Goal: Transaction & Acquisition: Book appointment/travel/reservation

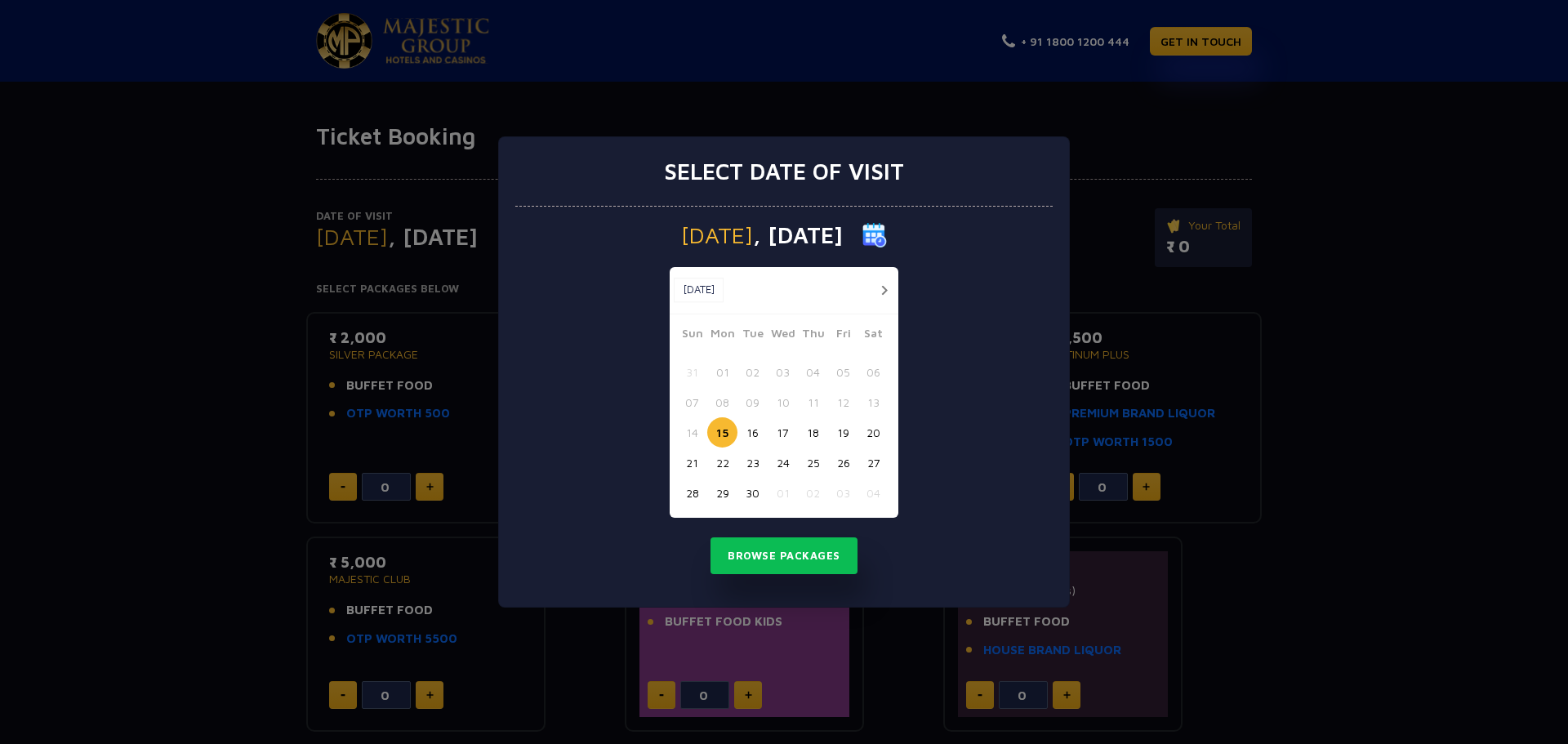
click at [882, 293] on button "button" at bounding box center [884, 290] width 20 height 20
click at [873, 371] on button "04" at bounding box center [873, 372] width 30 height 30
click at [768, 555] on button "Browse Packages" at bounding box center [784, 555] width 147 height 38
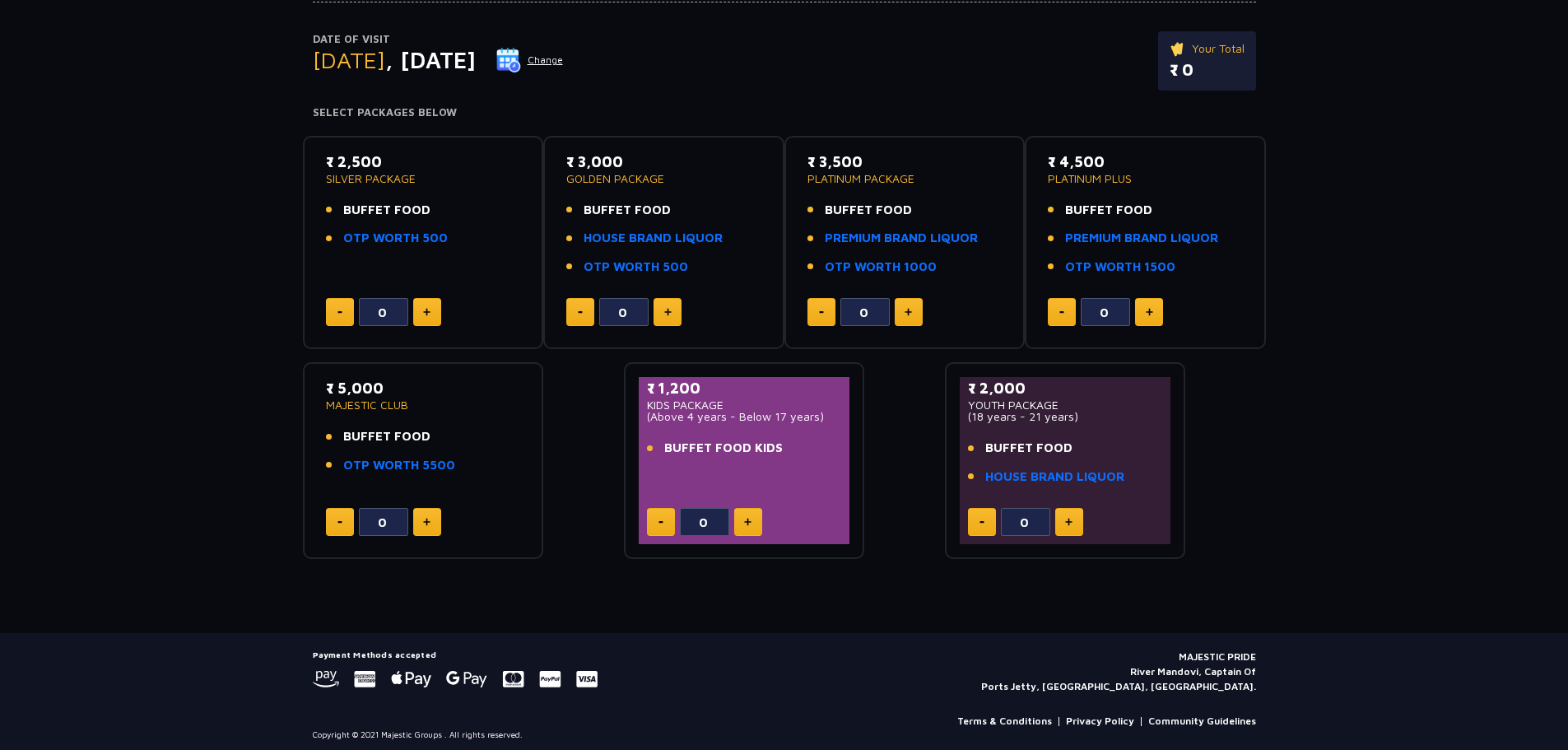
scroll to position [186, 0]
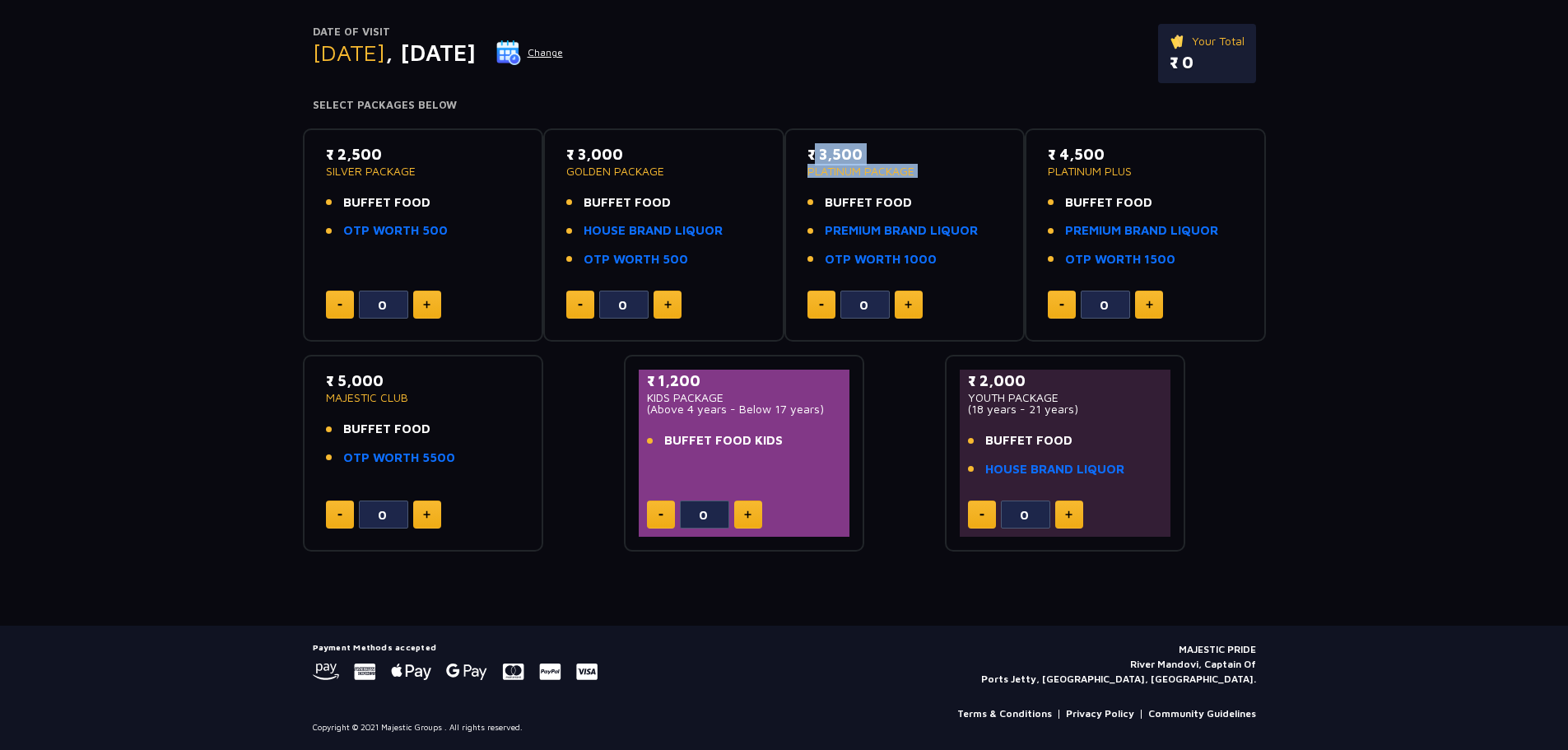
drag, startPoint x: 808, startPoint y: 163, endPoint x: 905, endPoint y: 190, distance: 100.7
click at [905, 190] on div "₹ 3,500 PLATINUM PACKAGE BUFFET FOOD PREMIUM BRAND LIQUOR OTP WORTH 1000" at bounding box center [905, 210] width 195 height 135
click at [908, 306] on img at bounding box center [908, 304] width 7 height 8
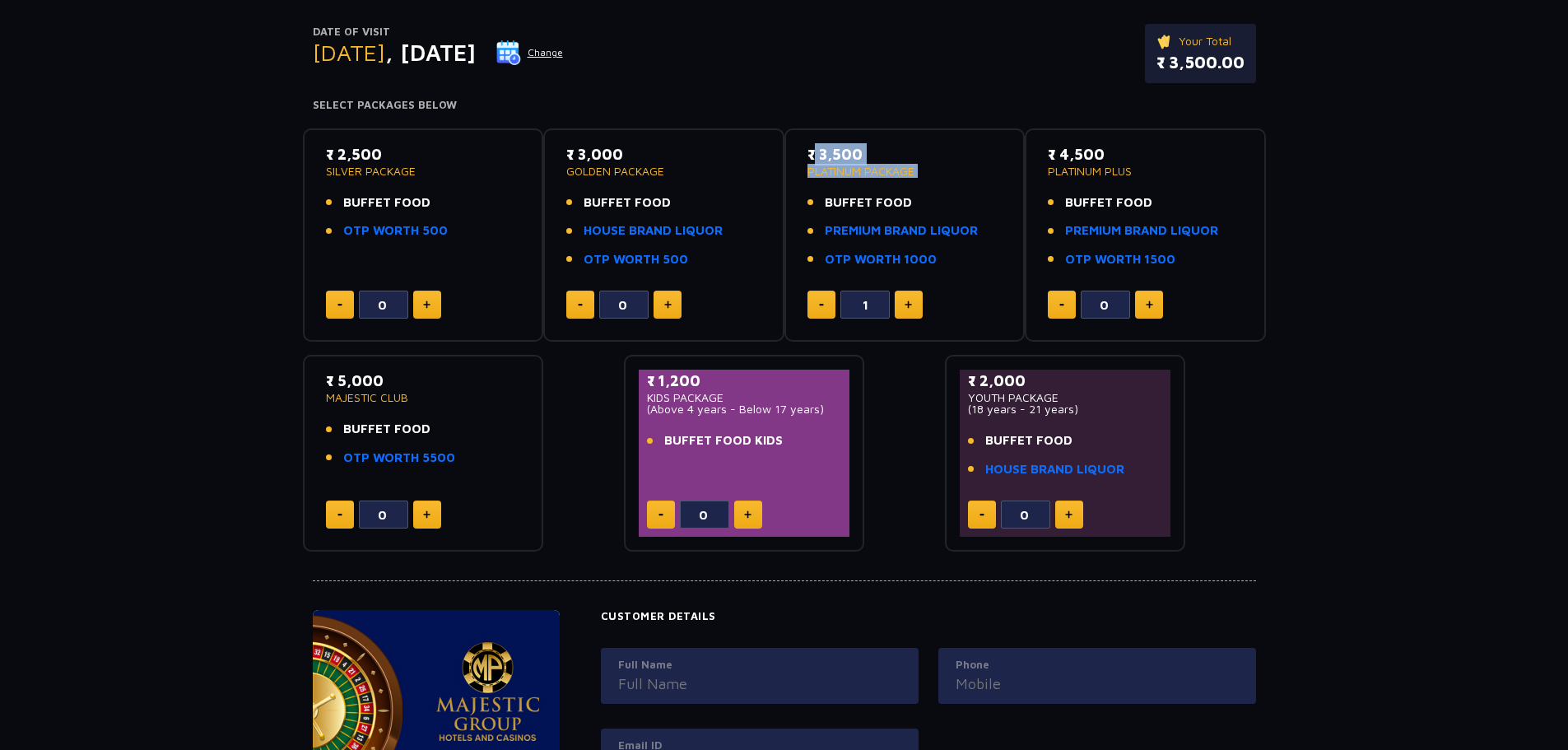
click at [908, 306] on img at bounding box center [908, 304] width 7 height 8
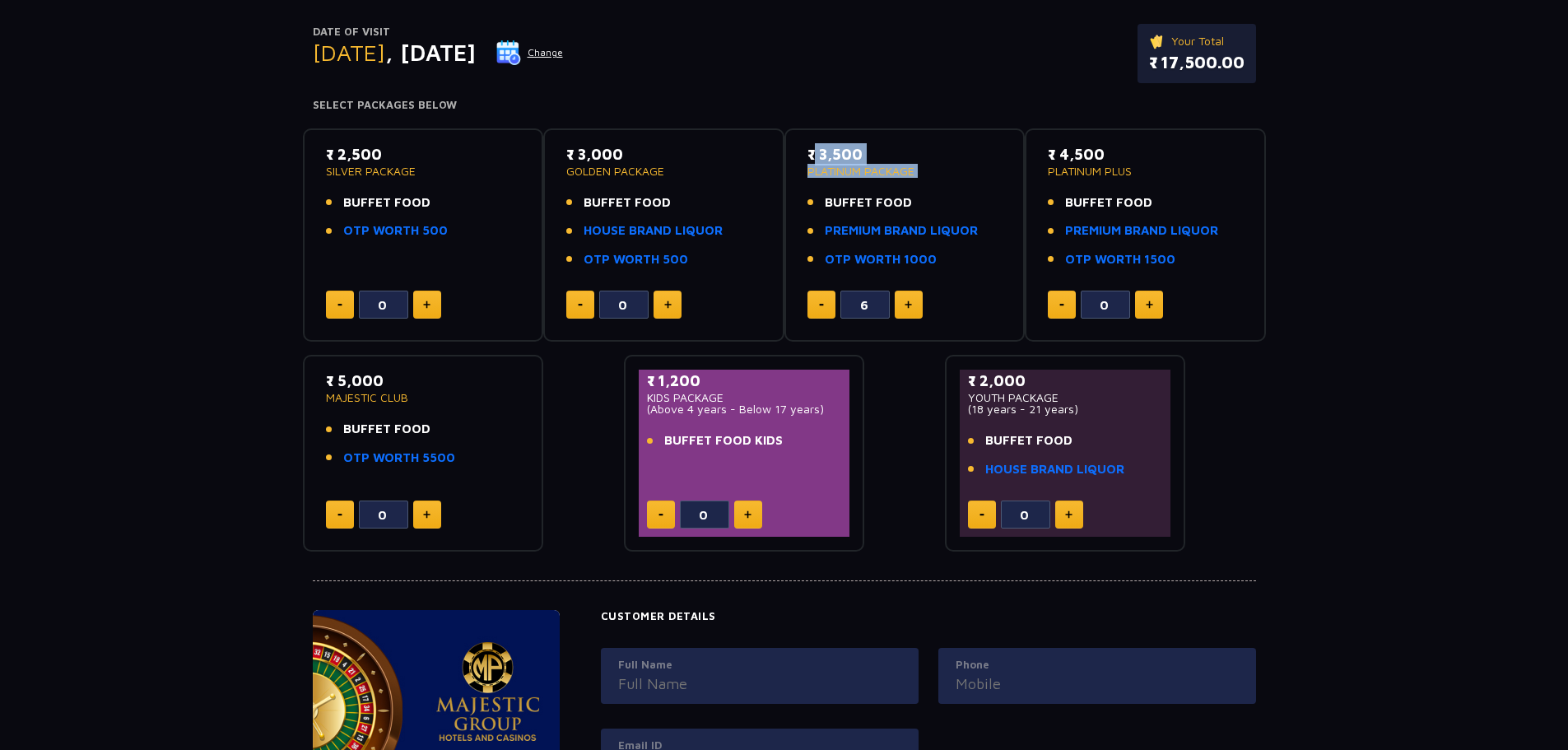
click at [908, 306] on img at bounding box center [908, 304] width 7 height 8
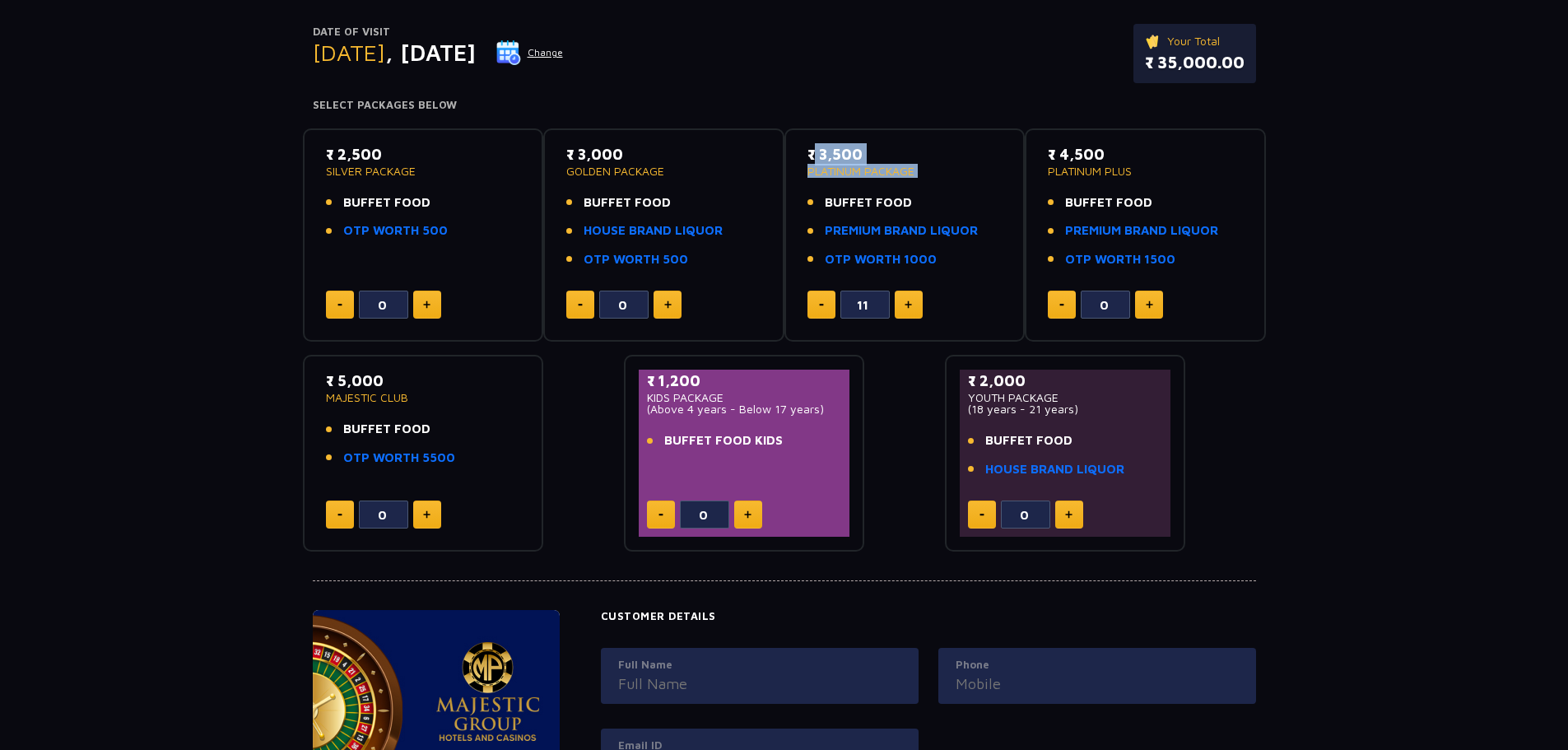
click at [908, 306] on img at bounding box center [908, 304] width 7 height 8
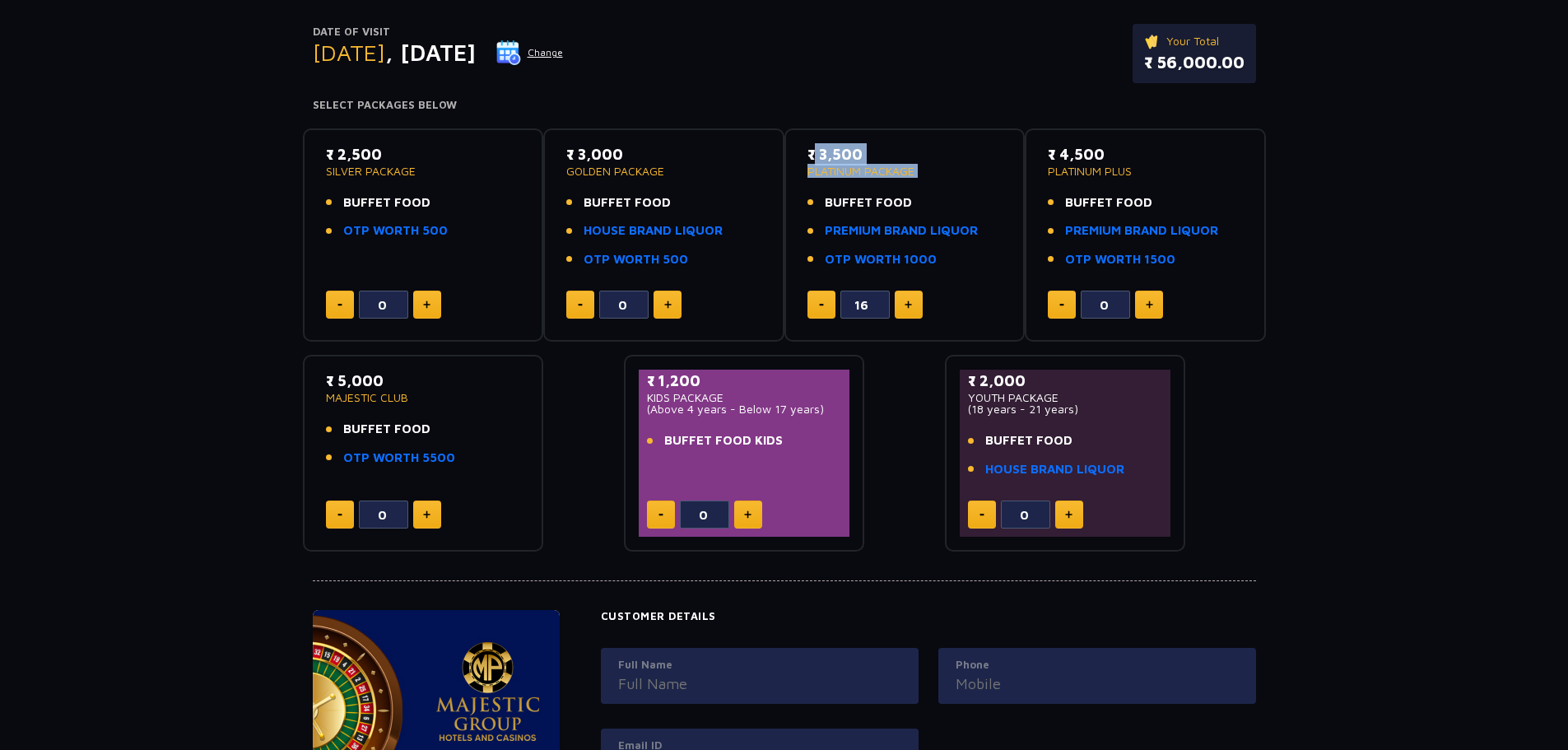
click at [908, 306] on img at bounding box center [908, 304] width 7 height 8
click at [911, 299] on button at bounding box center [909, 304] width 28 height 28
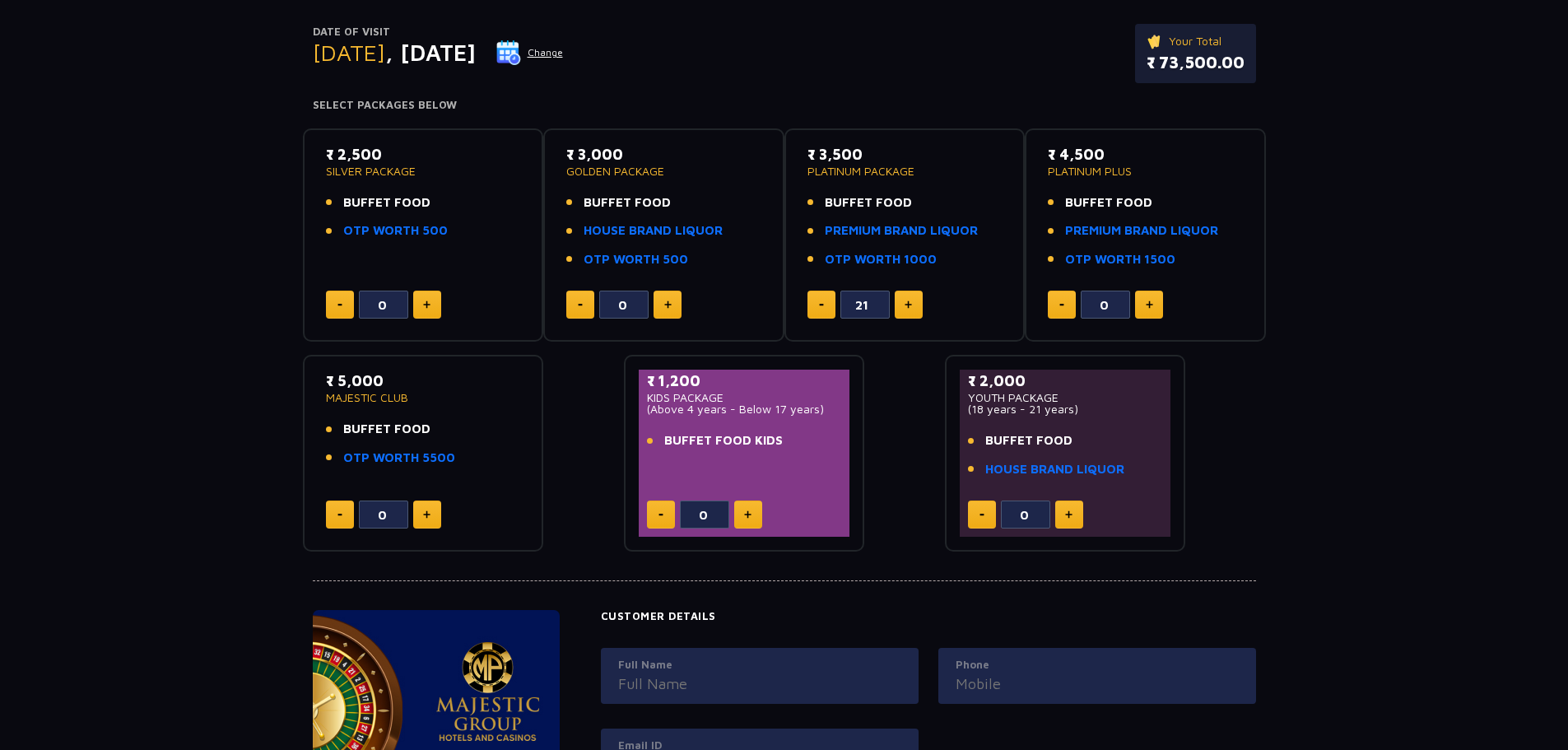
click at [911, 299] on button at bounding box center [909, 304] width 28 height 28
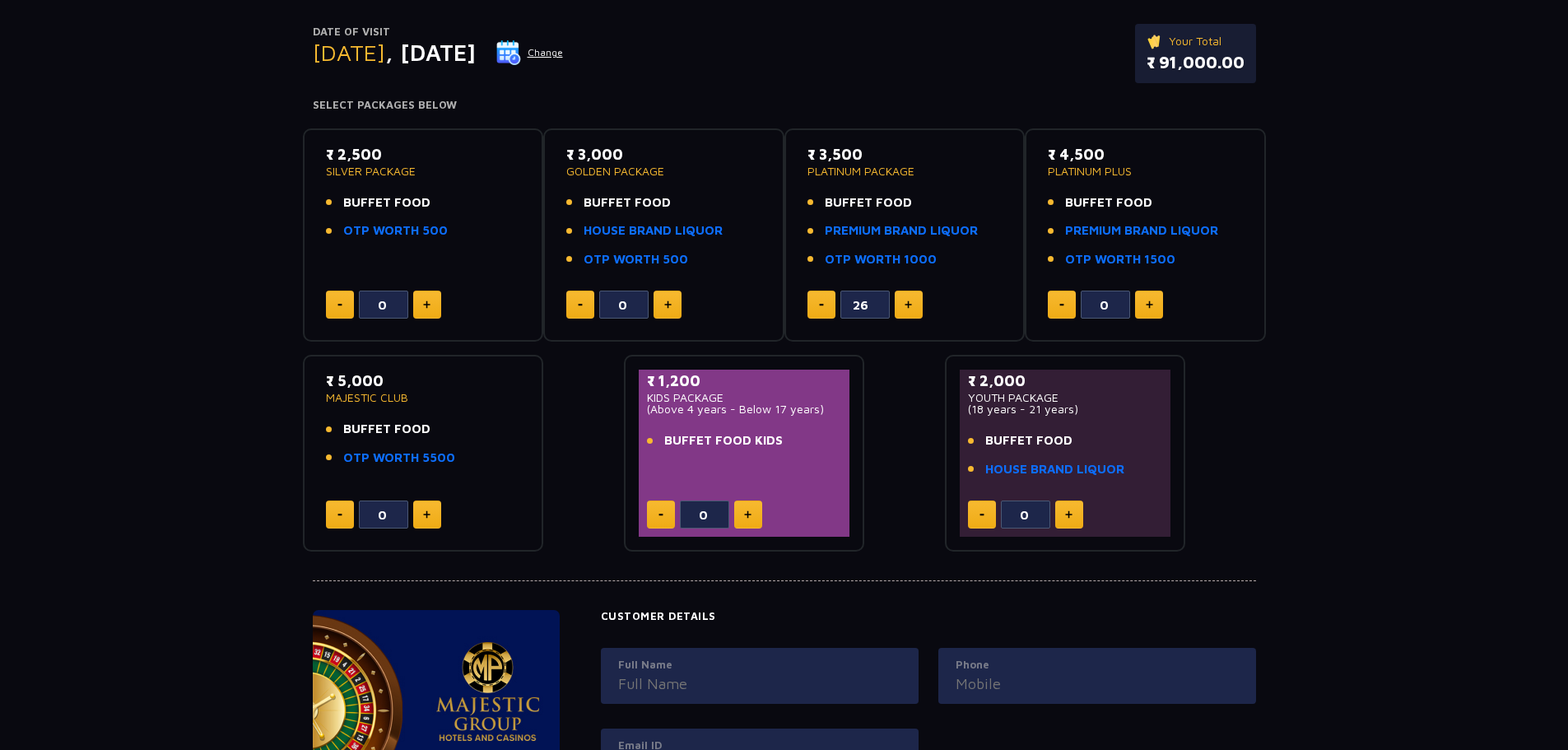
click at [911, 299] on button at bounding box center [909, 304] width 28 height 28
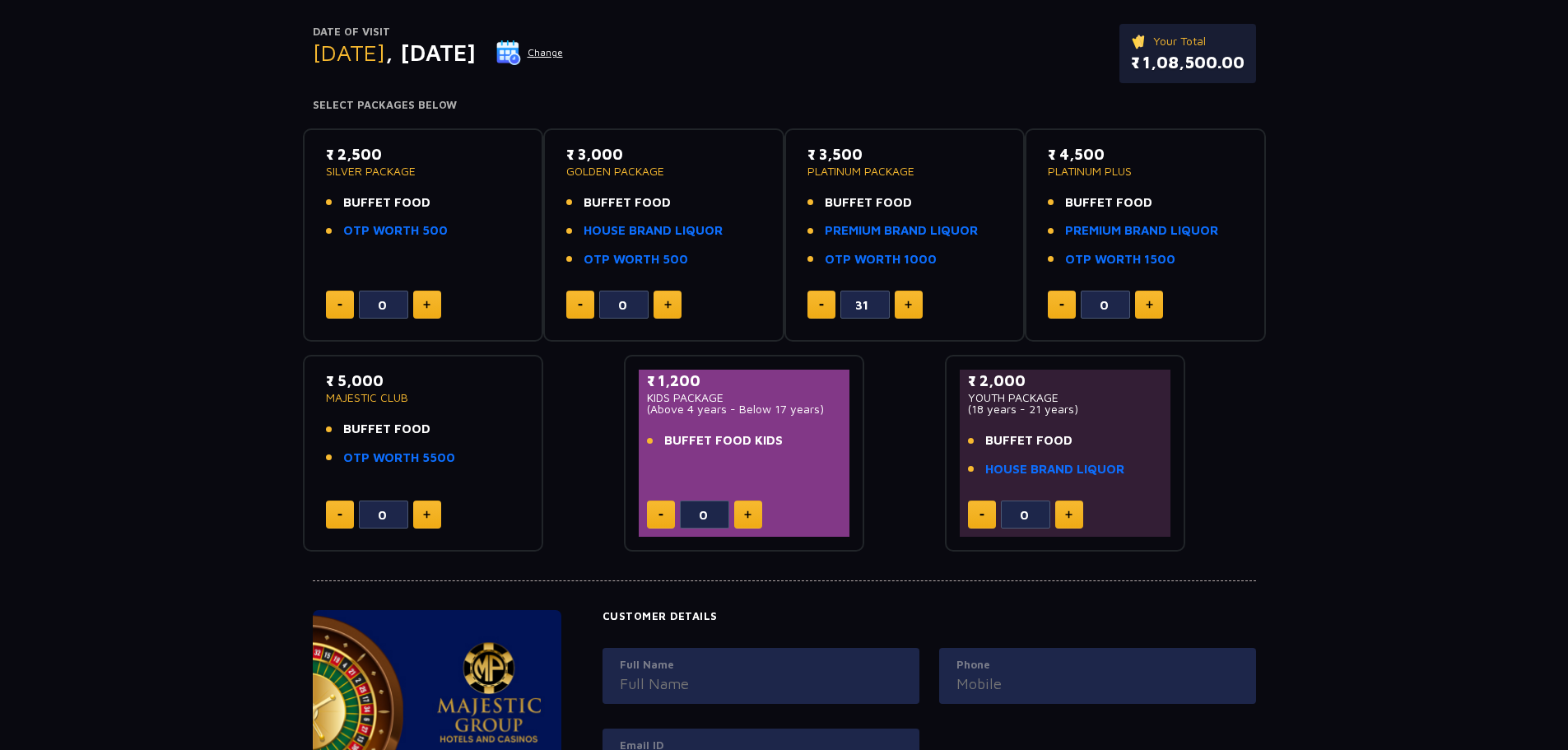
click at [911, 299] on button at bounding box center [909, 304] width 28 height 28
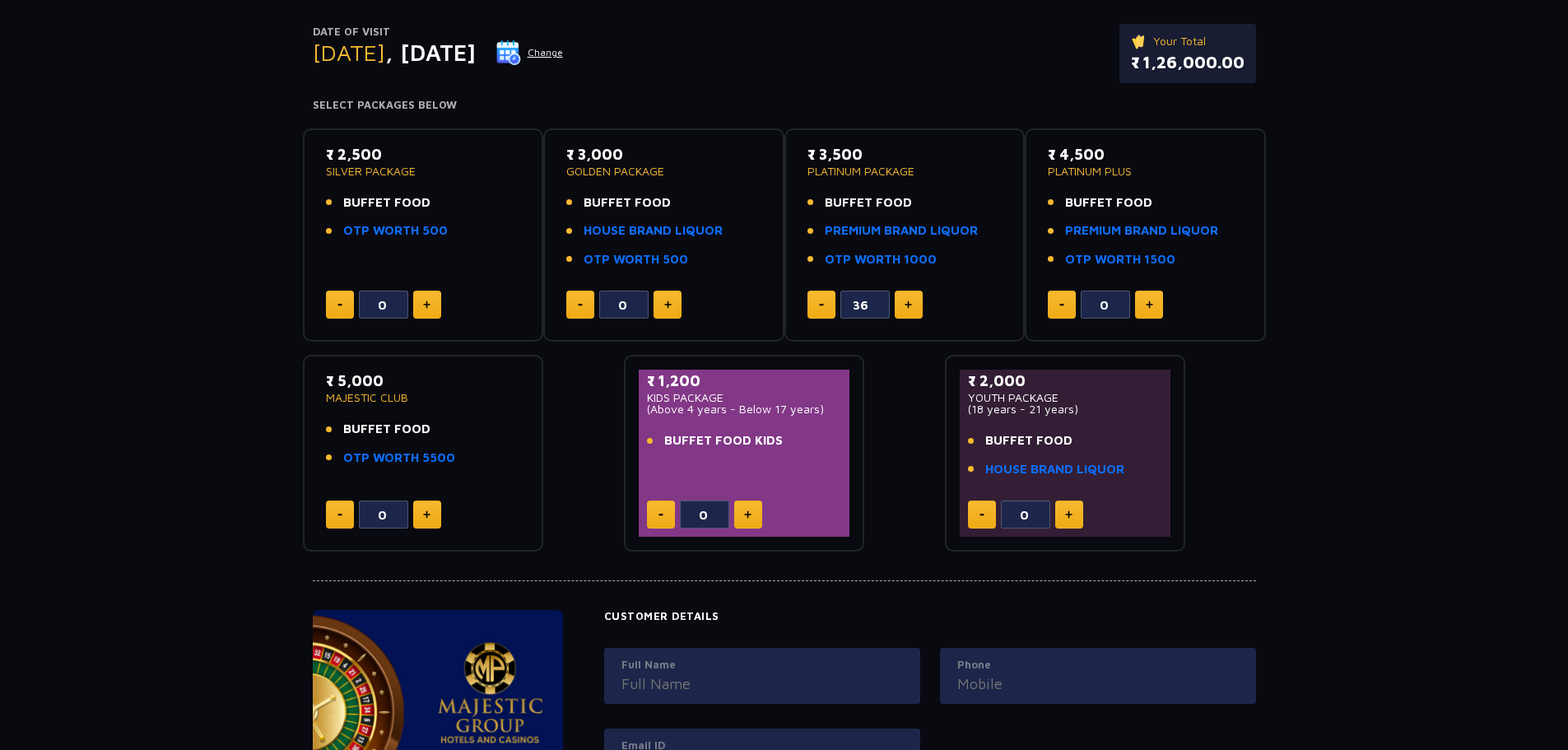
click at [911, 299] on button at bounding box center [909, 304] width 28 height 28
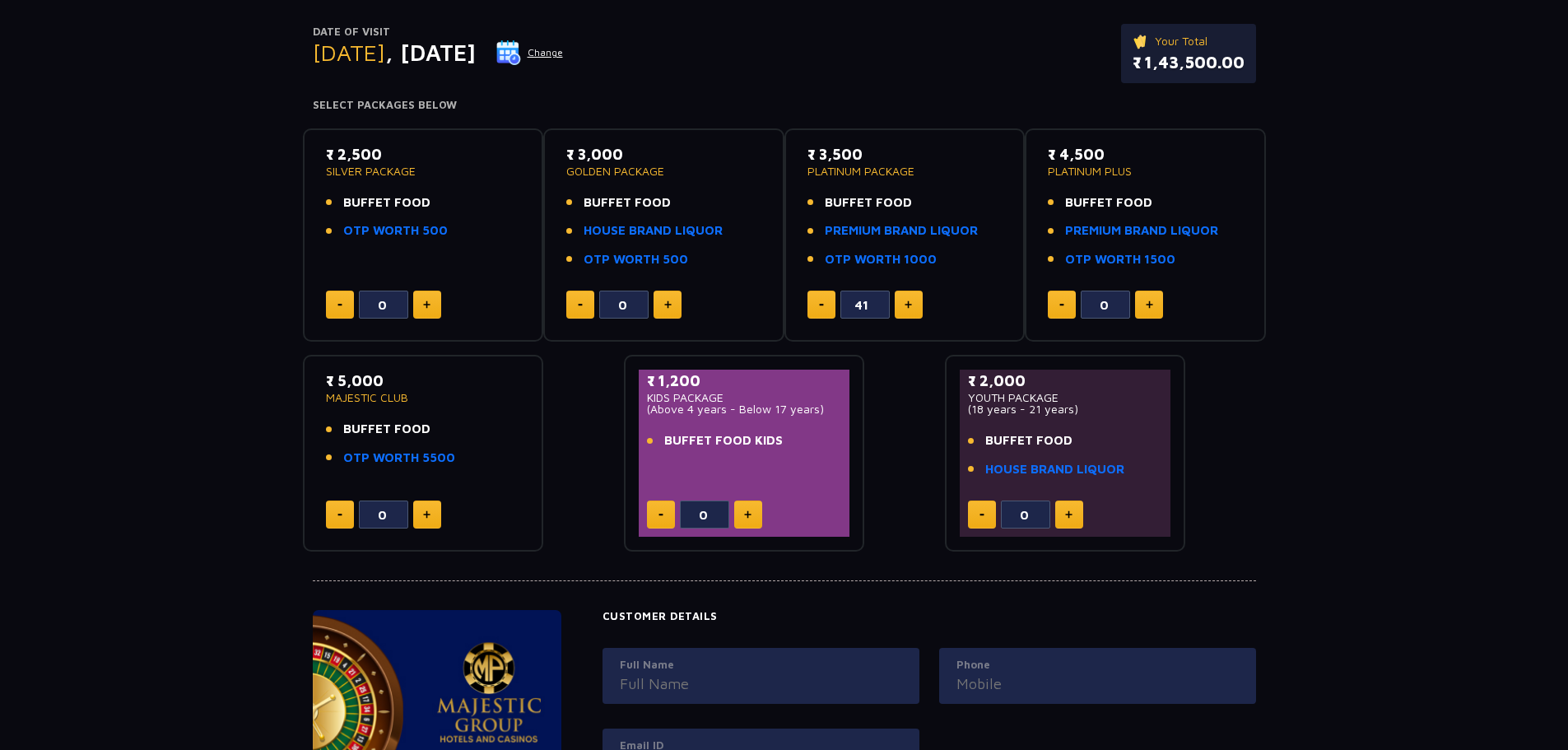
click at [911, 299] on button at bounding box center [909, 304] width 28 height 28
click at [912, 299] on button at bounding box center [909, 304] width 28 height 28
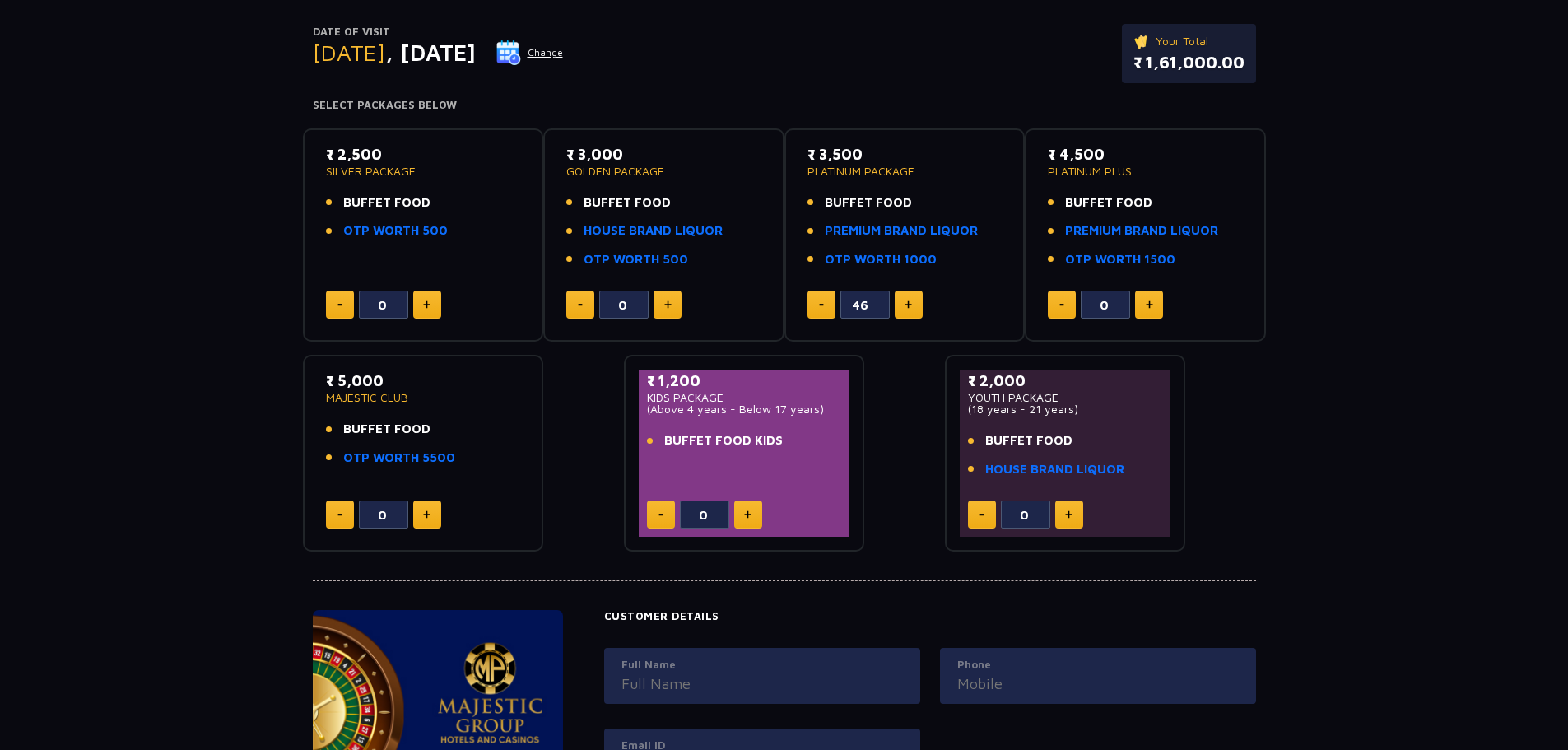
click at [916, 301] on button at bounding box center [909, 304] width 28 height 28
click at [918, 303] on button at bounding box center [909, 304] width 28 height 28
click at [917, 303] on button at bounding box center [909, 304] width 28 height 28
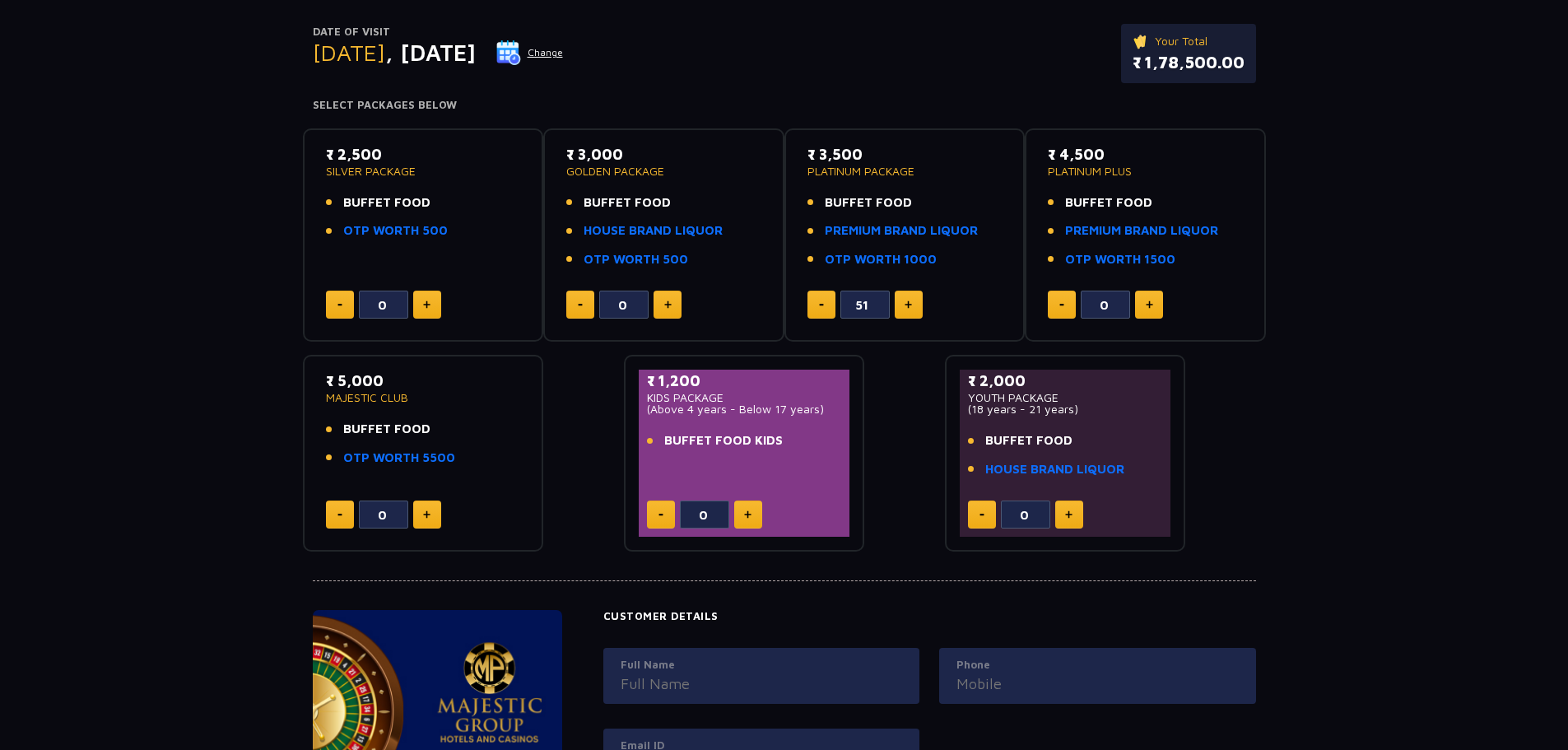
click at [917, 303] on button at bounding box center [909, 304] width 28 height 28
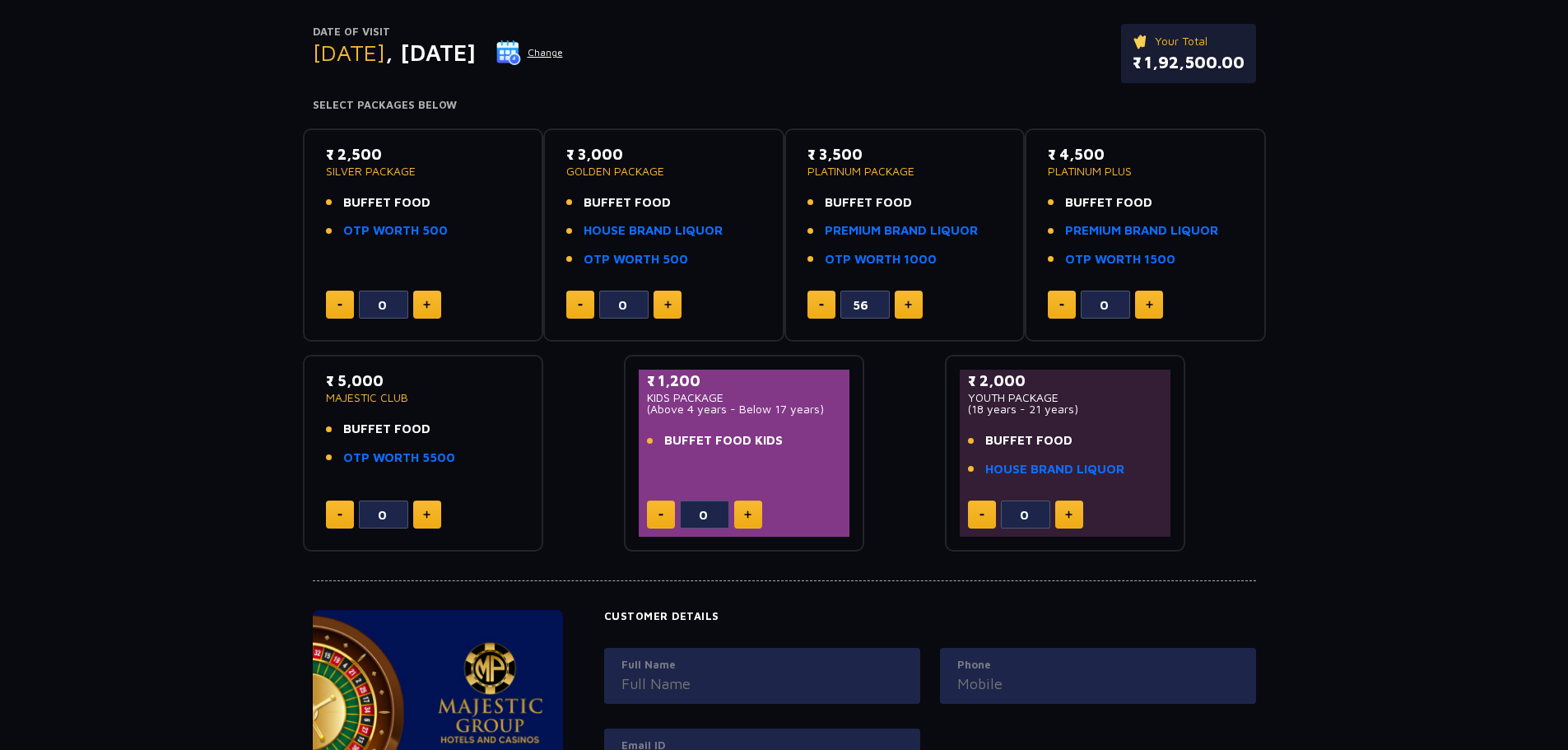
click at [917, 303] on button at bounding box center [909, 304] width 28 height 28
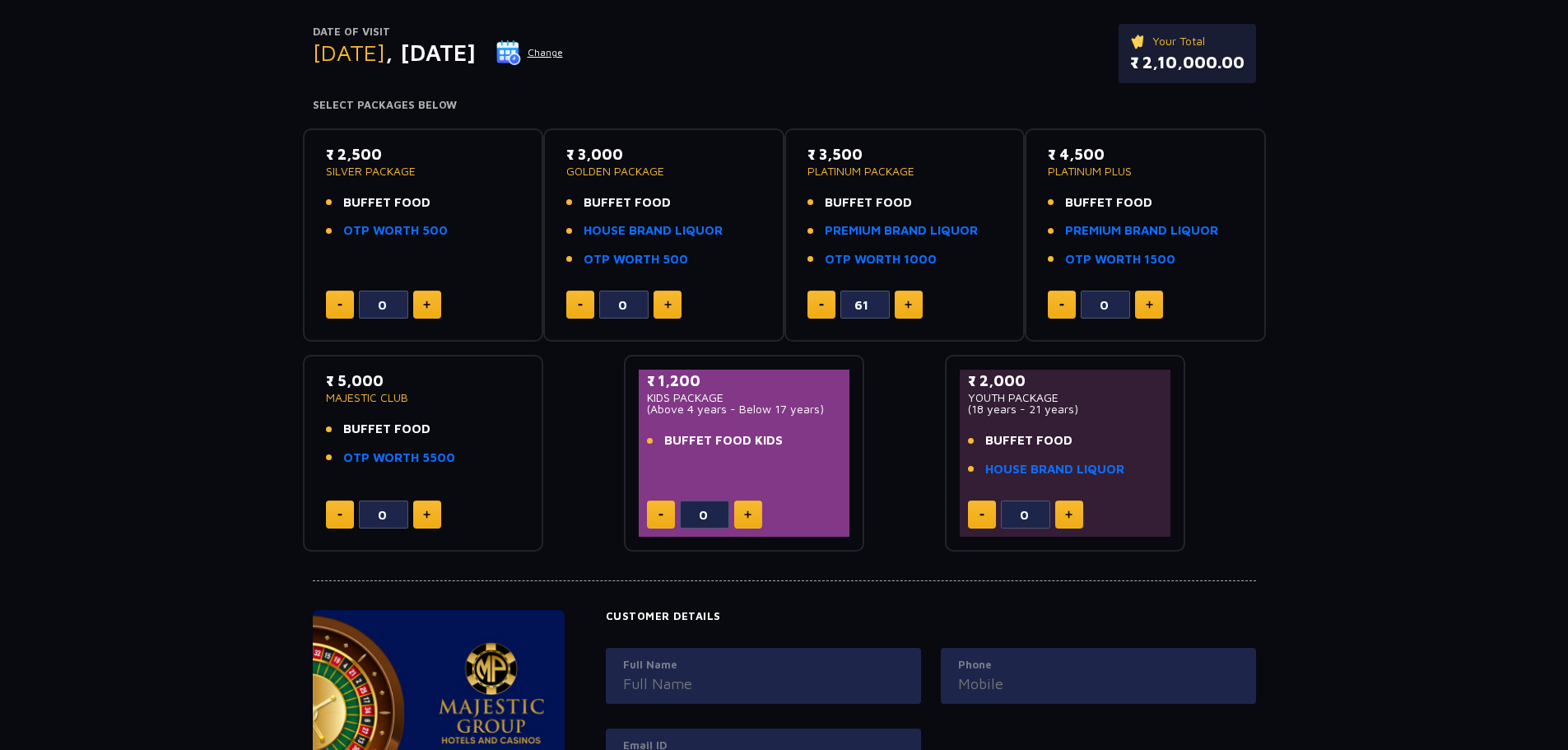
click at [917, 303] on button at bounding box center [909, 304] width 28 height 28
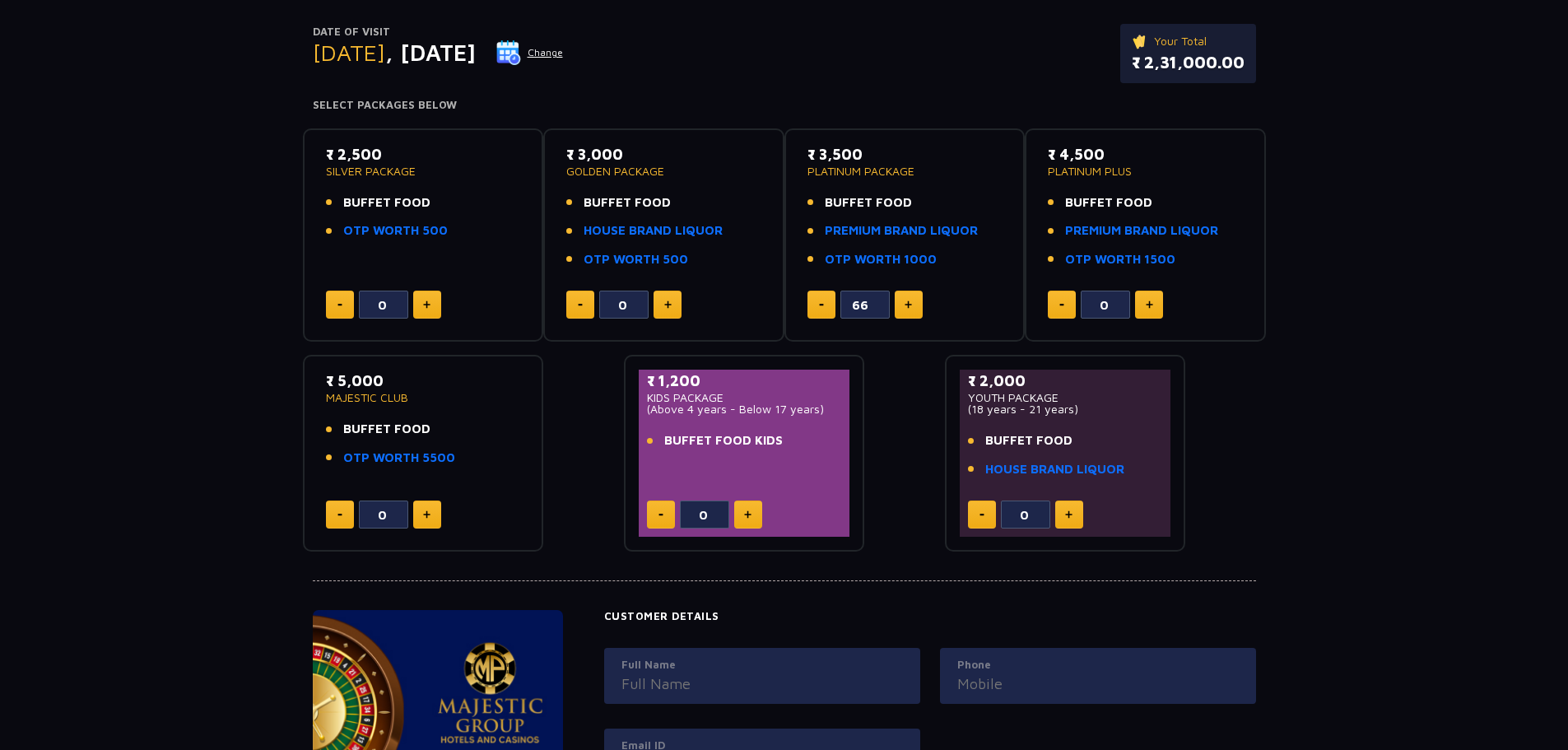
click at [917, 303] on button at bounding box center [909, 304] width 28 height 28
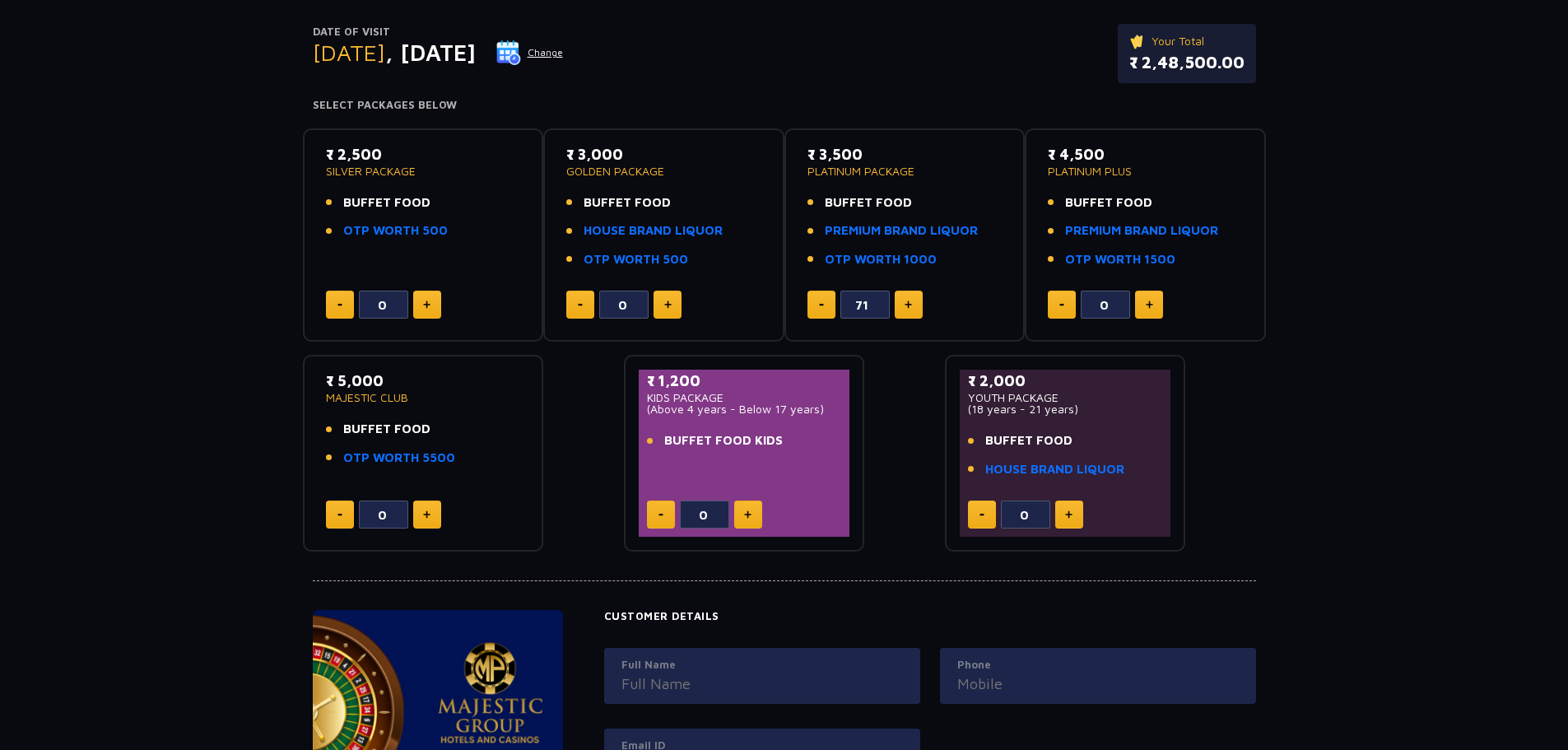
click at [817, 302] on button at bounding box center [822, 304] width 28 height 28
type input "70"
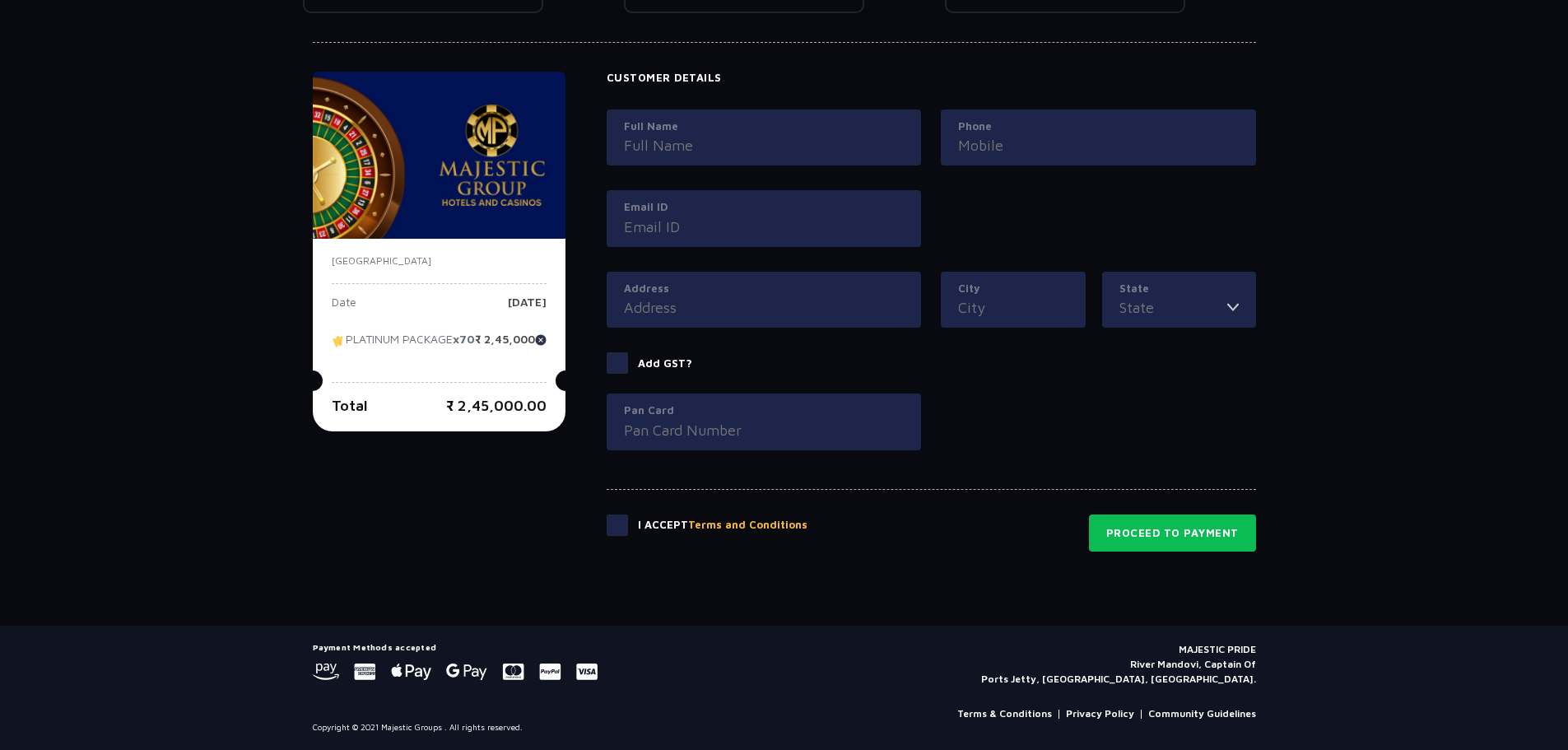
click at [628, 364] on span at bounding box center [617, 362] width 21 height 21
click at [0, 0] on input "Add GST?" at bounding box center [0, 0] width 0 height 0
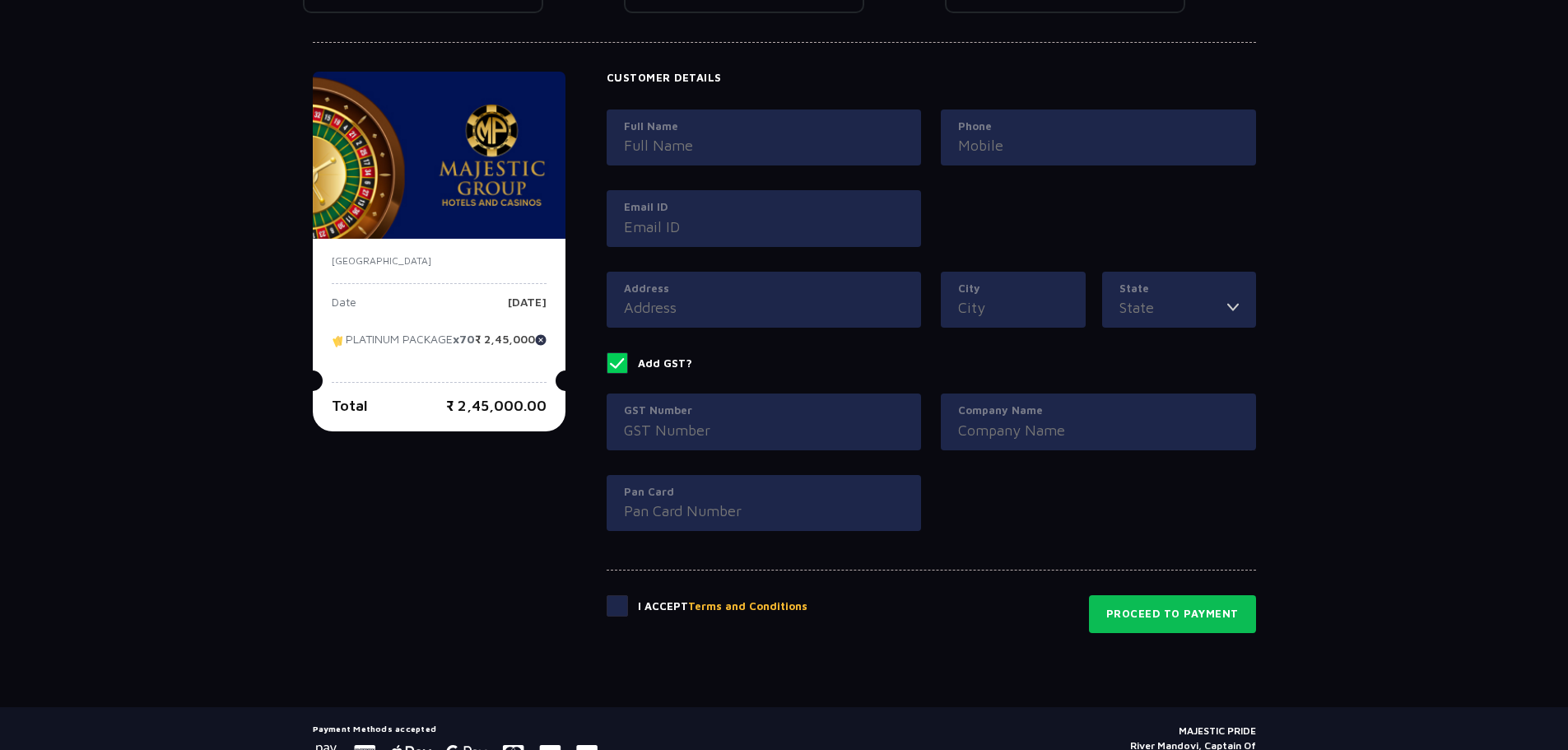
click at [739, 449] on div "GST Number" at bounding box center [764, 421] width 315 height 57
click at [737, 419] on input "GST Number" at bounding box center [764, 430] width 281 height 22
click at [1167, 423] on input "Company Name" at bounding box center [1098, 430] width 281 height 22
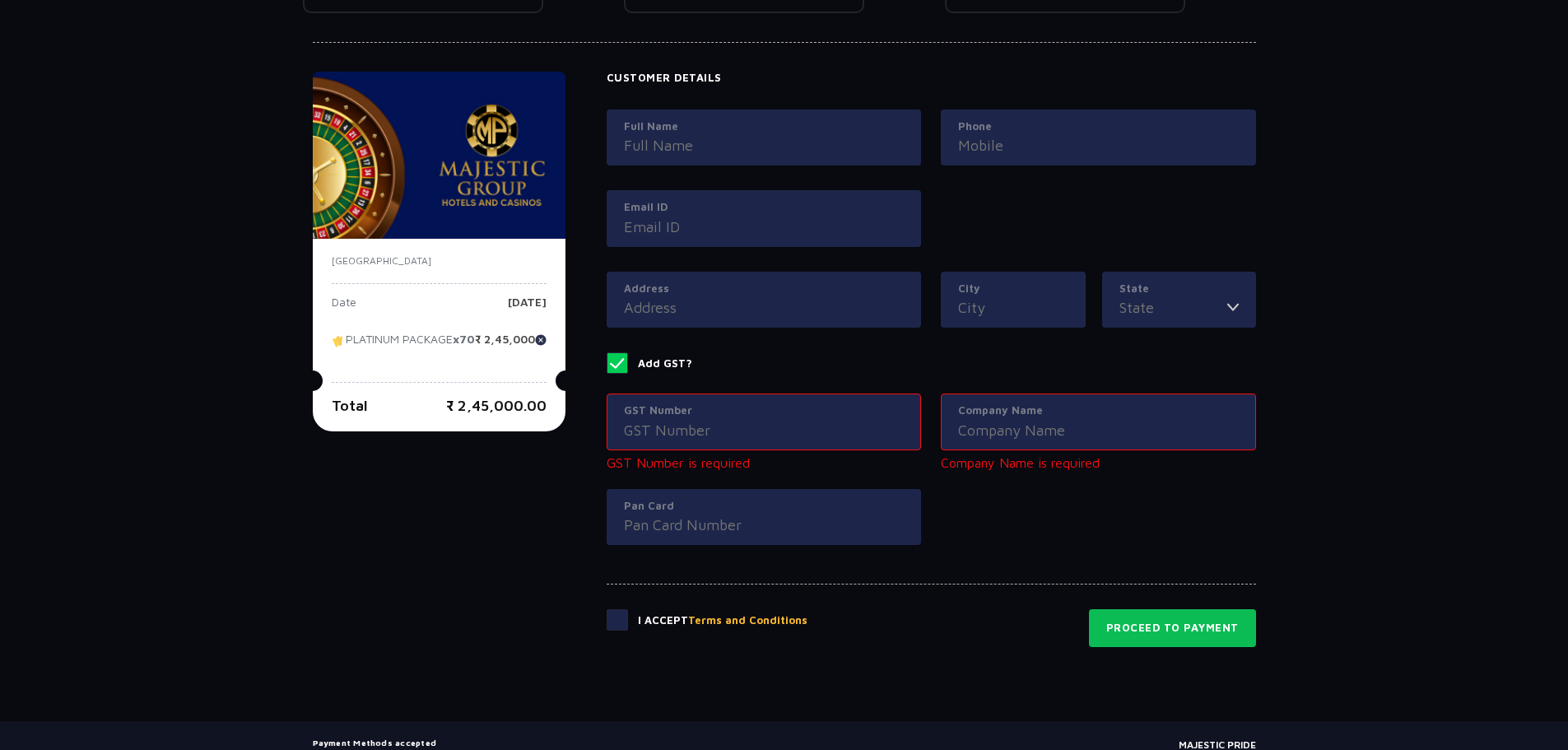
click at [732, 516] on input "Pan Card" at bounding box center [764, 525] width 281 height 22
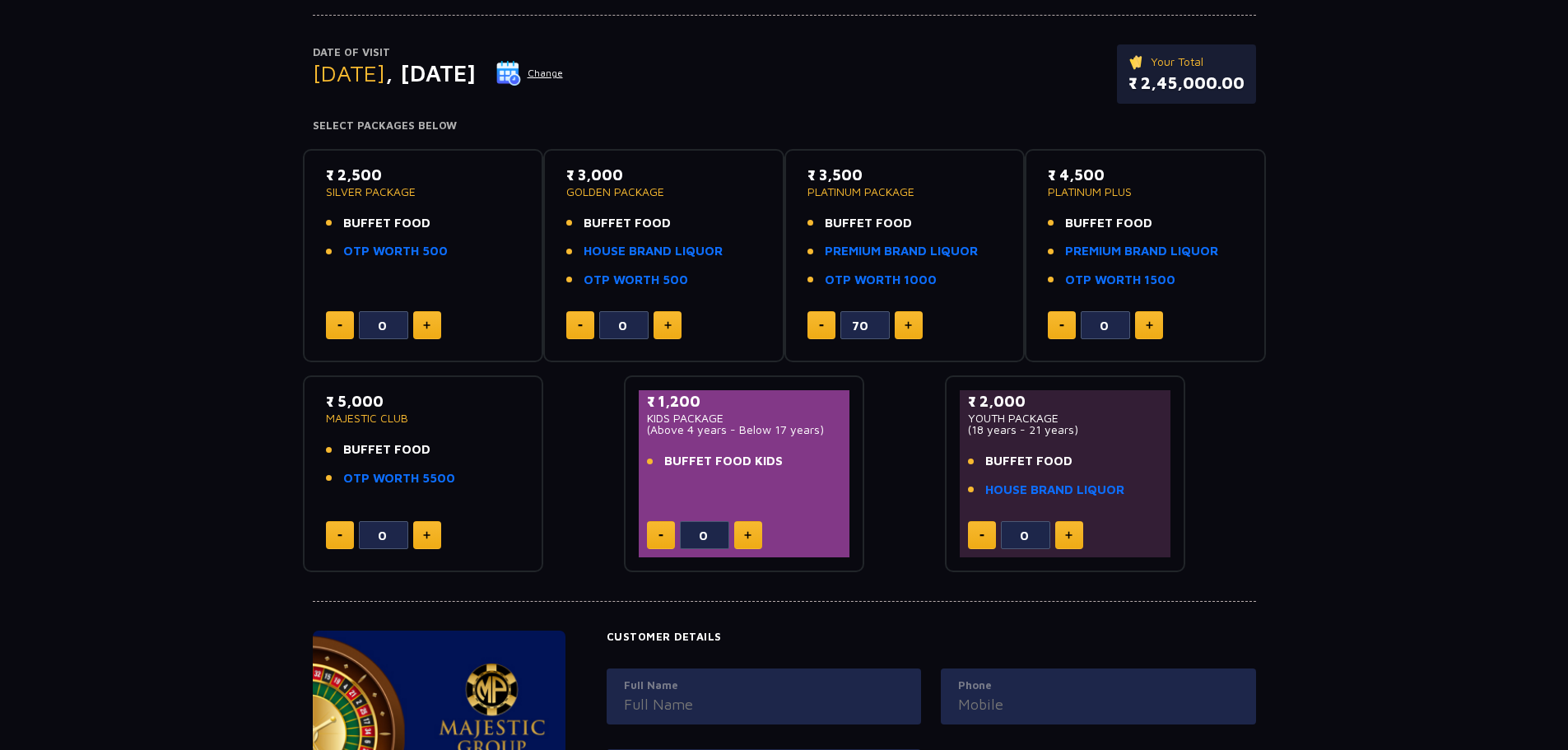
scroll to position [79, 0]
